Goal: Information Seeking & Learning: Learn about a topic

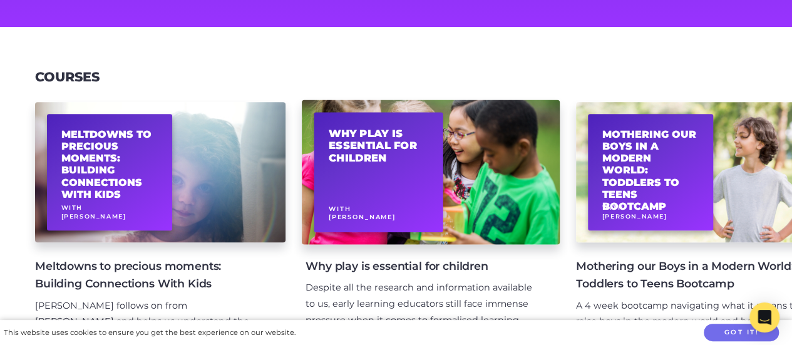
scroll to position [376, 0]
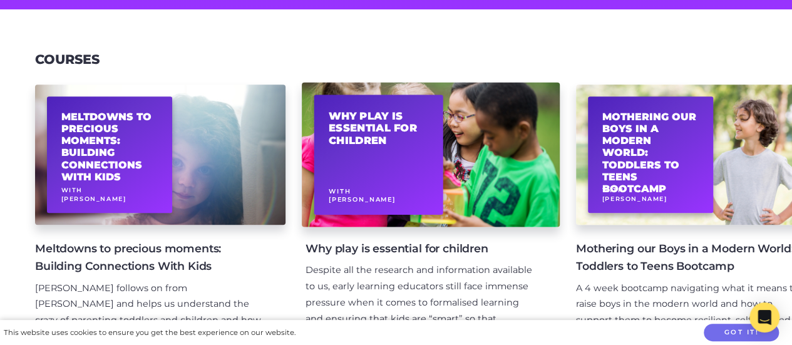
click at [383, 166] on div "Why play is essential for children With [PERSON_NAME]" at bounding box center [378, 155] width 129 height 120
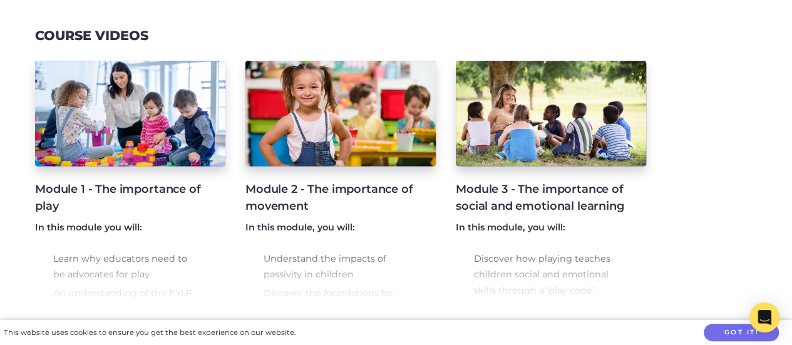
scroll to position [752, 0]
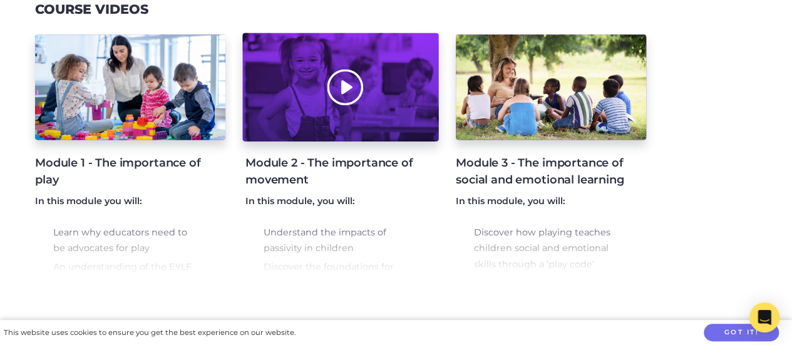
click at [327, 57] on div at bounding box center [340, 87] width 196 height 108
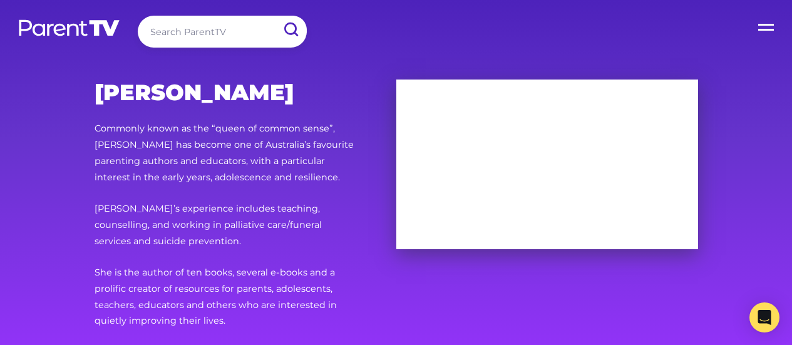
scroll to position [10800, 0]
